Goal: Task Accomplishment & Management: Use online tool/utility

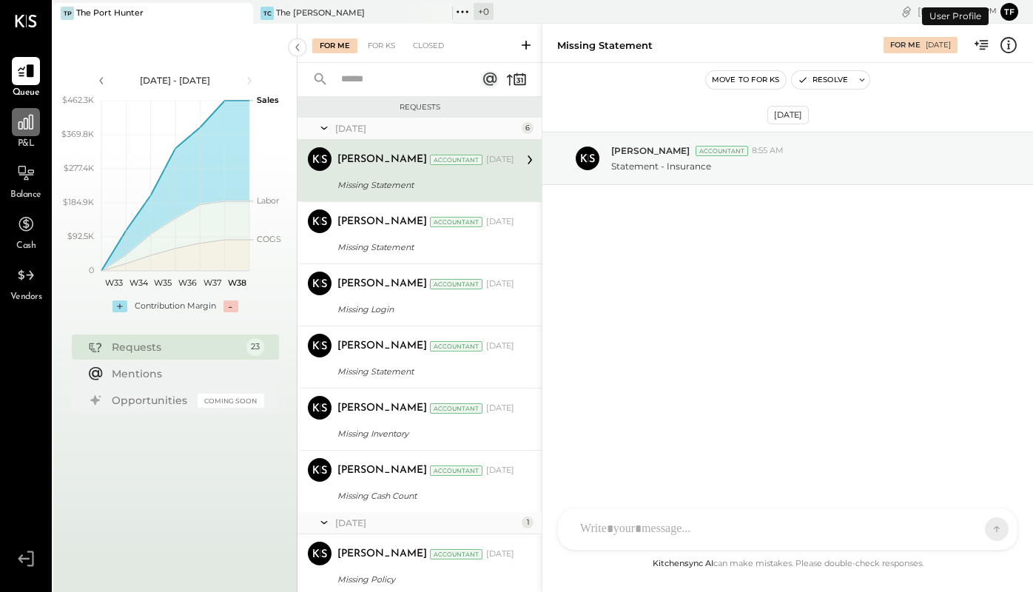
click at [30, 132] on div at bounding box center [26, 122] width 28 height 28
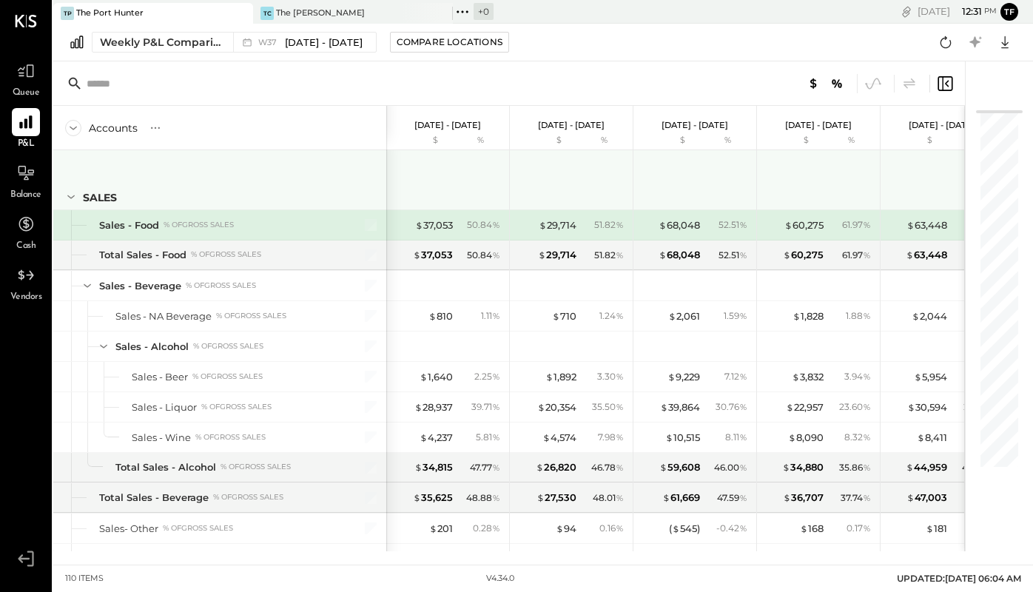
click at [67, 195] on icon at bounding box center [71, 197] width 16 height 16
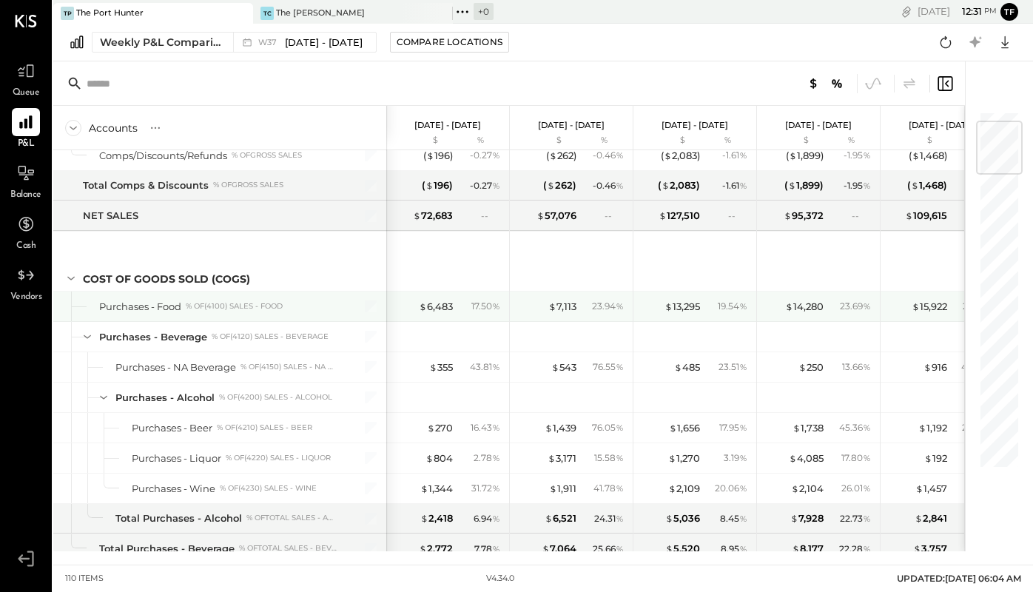
scroll to position [161, 0]
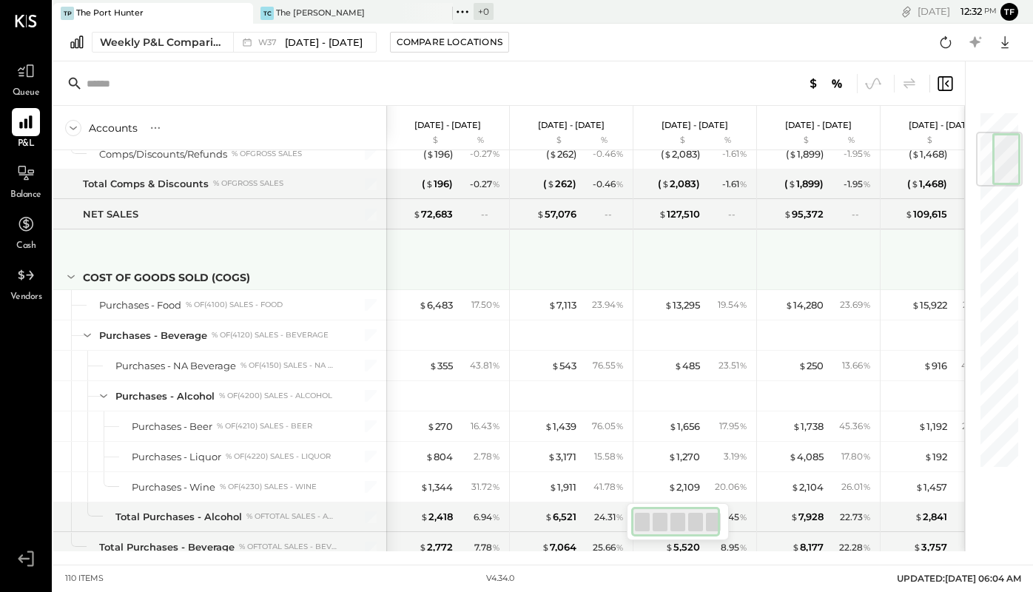
click at [69, 275] on icon at bounding box center [71, 277] width 16 height 16
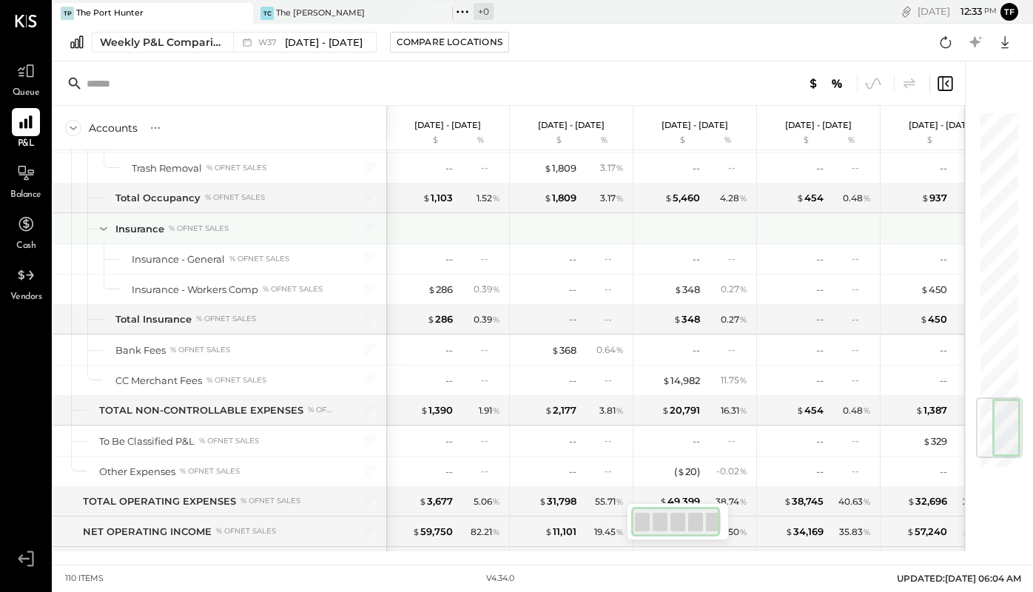
scroll to position [1968, 0]
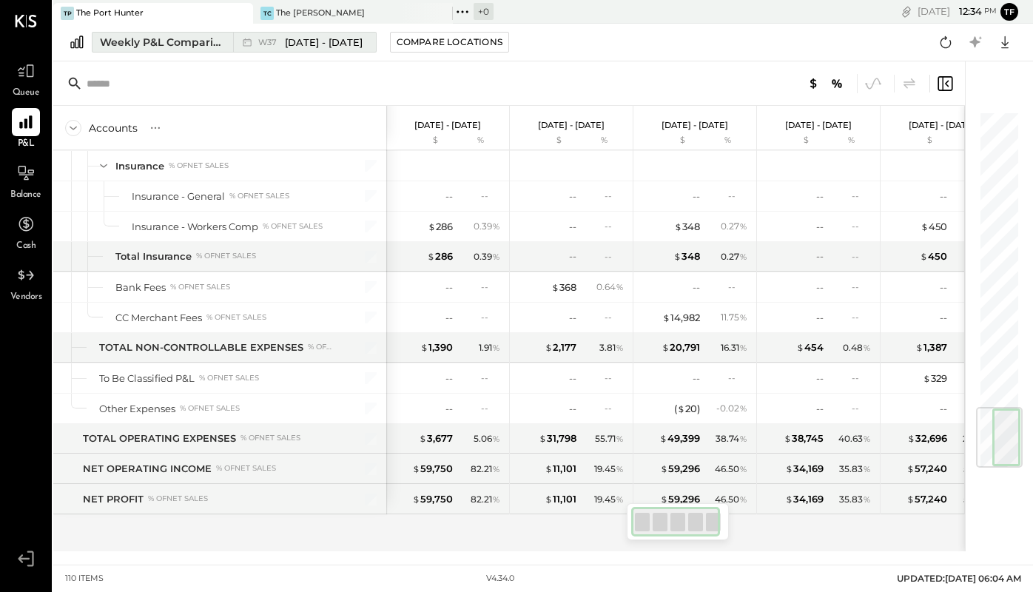
click at [174, 40] on div "Weekly P&L Comparison" at bounding box center [162, 42] width 124 height 15
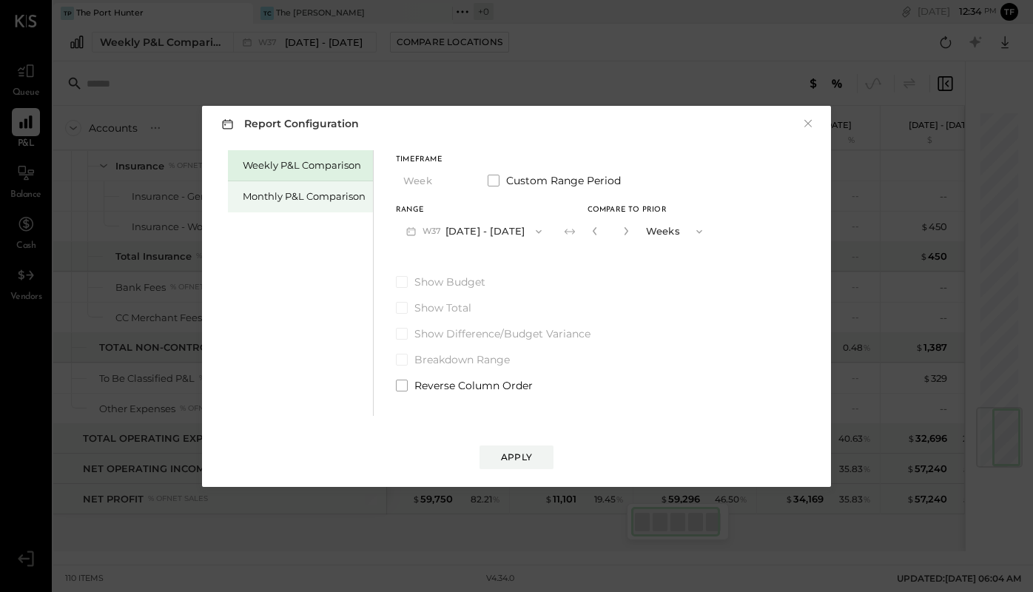
click at [326, 198] on div "Monthly P&L Comparison" at bounding box center [304, 196] width 123 height 14
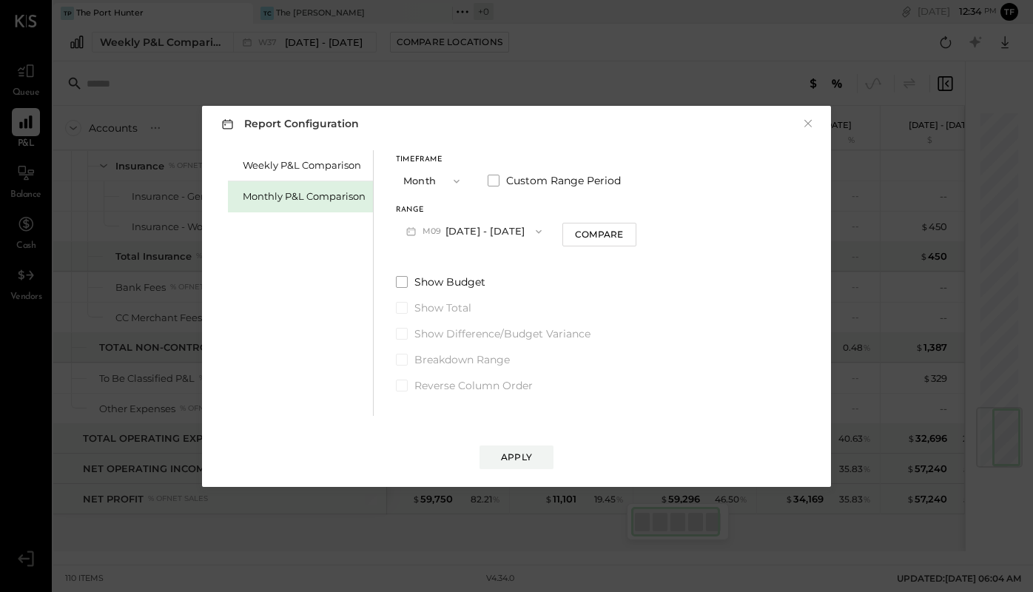
click at [461, 183] on icon "button" at bounding box center [457, 181] width 12 height 12
click at [440, 264] on div "Year" at bounding box center [433, 260] width 73 height 27
click at [536, 459] on button "Apply" at bounding box center [516, 457] width 74 height 24
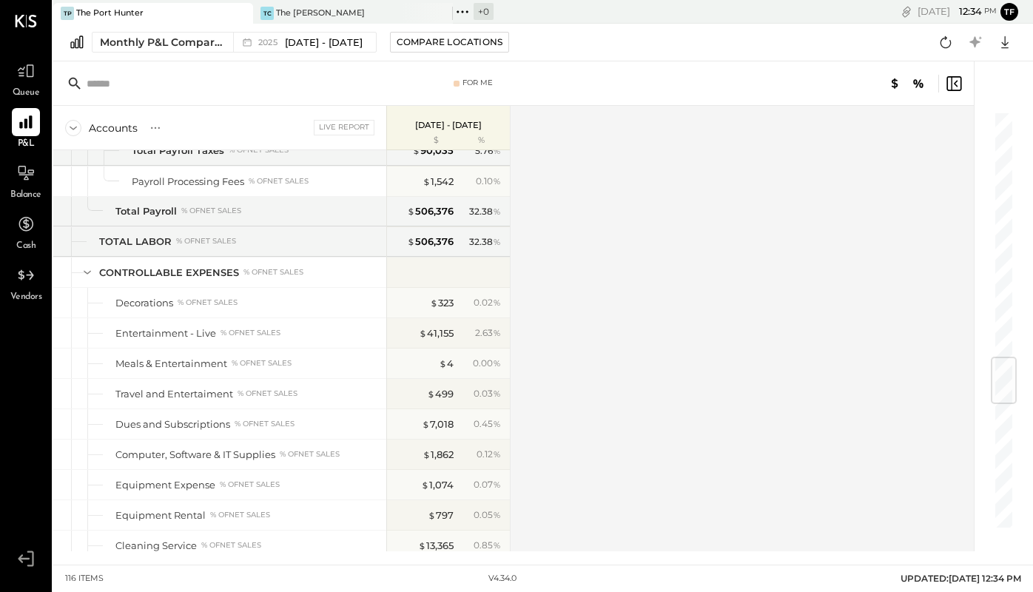
scroll to position [3120, 0]
